Goal: Task Accomplishment & Management: Use online tool/utility

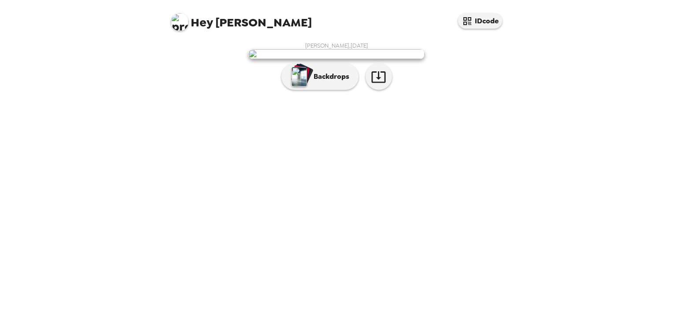
click at [317, 90] on button "Backdrops" at bounding box center [320, 76] width 77 height 26
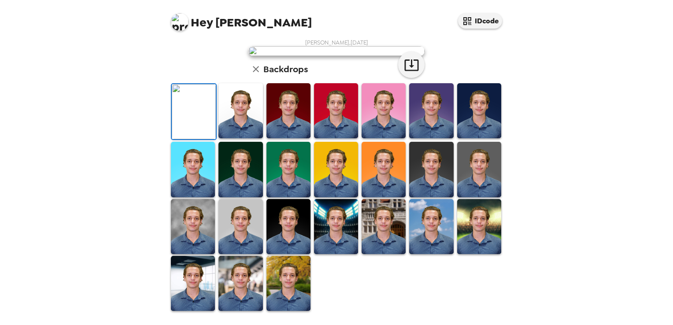
scroll to position [198, 0]
click at [286, 243] on img at bounding box center [289, 226] width 44 height 55
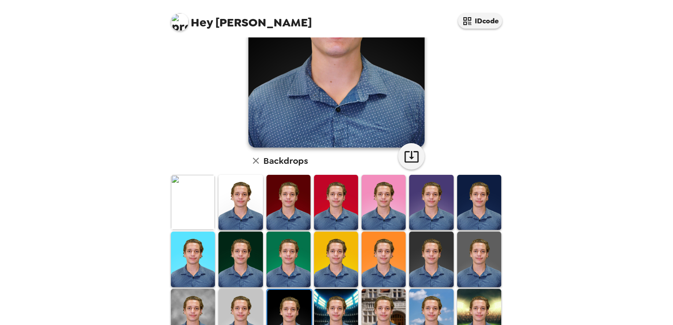
scroll to position [122, 0]
click at [178, 239] on img at bounding box center [193, 258] width 44 height 55
click at [183, 214] on img at bounding box center [193, 201] width 44 height 55
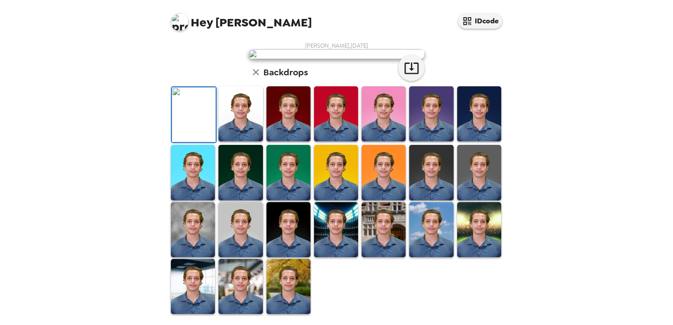
scroll to position [75, 0]
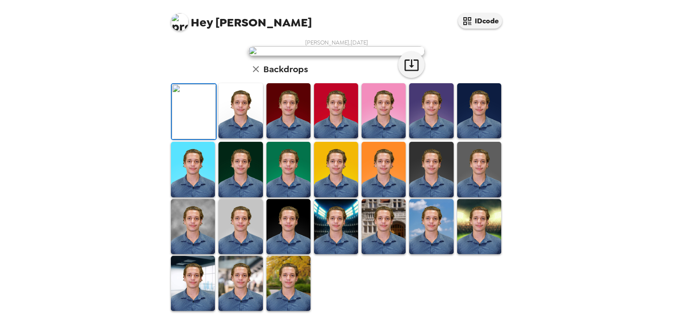
click at [289, 138] on img at bounding box center [289, 110] width 44 height 55
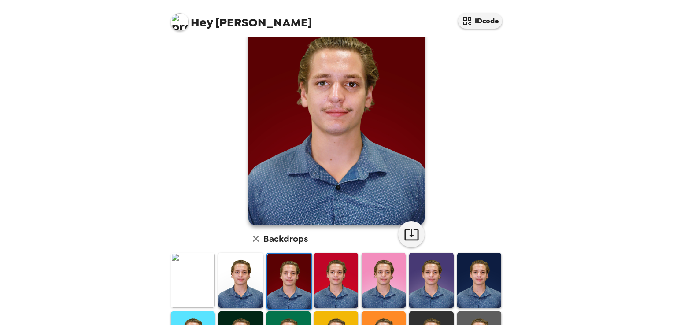
scroll to position [45, 0]
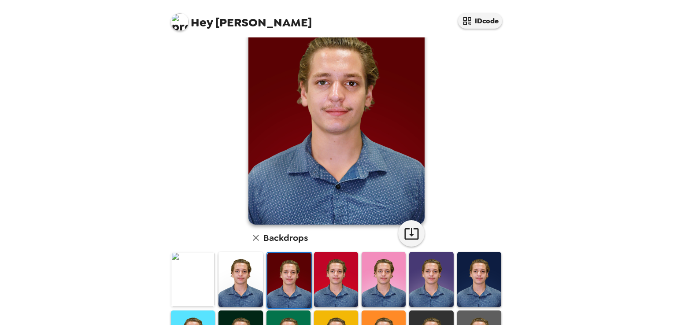
click at [229, 287] on img at bounding box center [241, 279] width 44 height 55
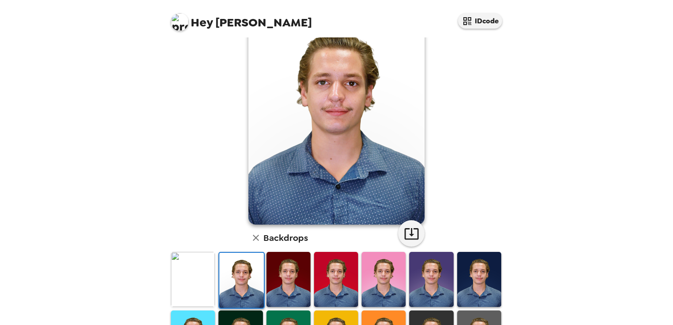
click at [206, 285] on img at bounding box center [193, 279] width 44 height 55
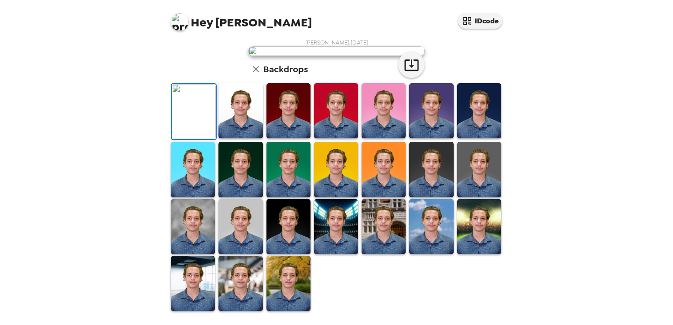
click at [206, 139] on img at bounding box center [194, 111] width 44 height 55
click at [462, 197] on img at bounding box center [479, 169] width 44 height 55
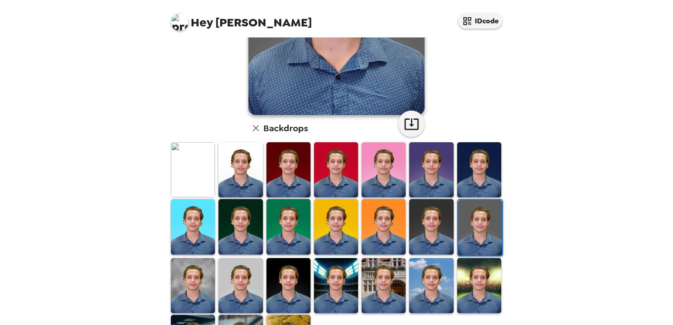
click at [201, 283] on img at bounding box center [193, 285] width 44 height 55
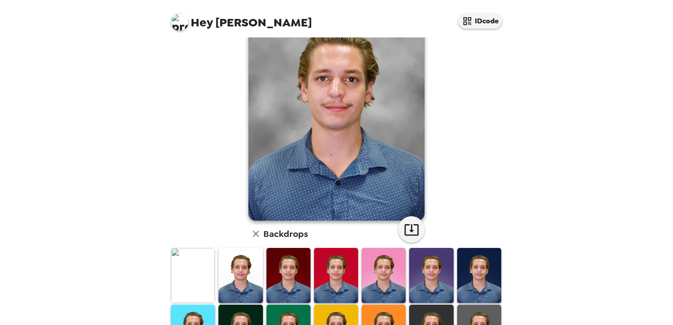
scroll to position [0, 0]
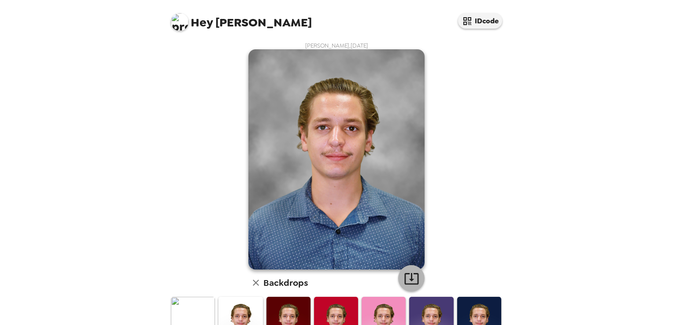
click at [406, 273] on icon "button" at bounding box center [411, 278] width 15 height 15
